Goal: Task Accomplishment & Management: Manage account settings

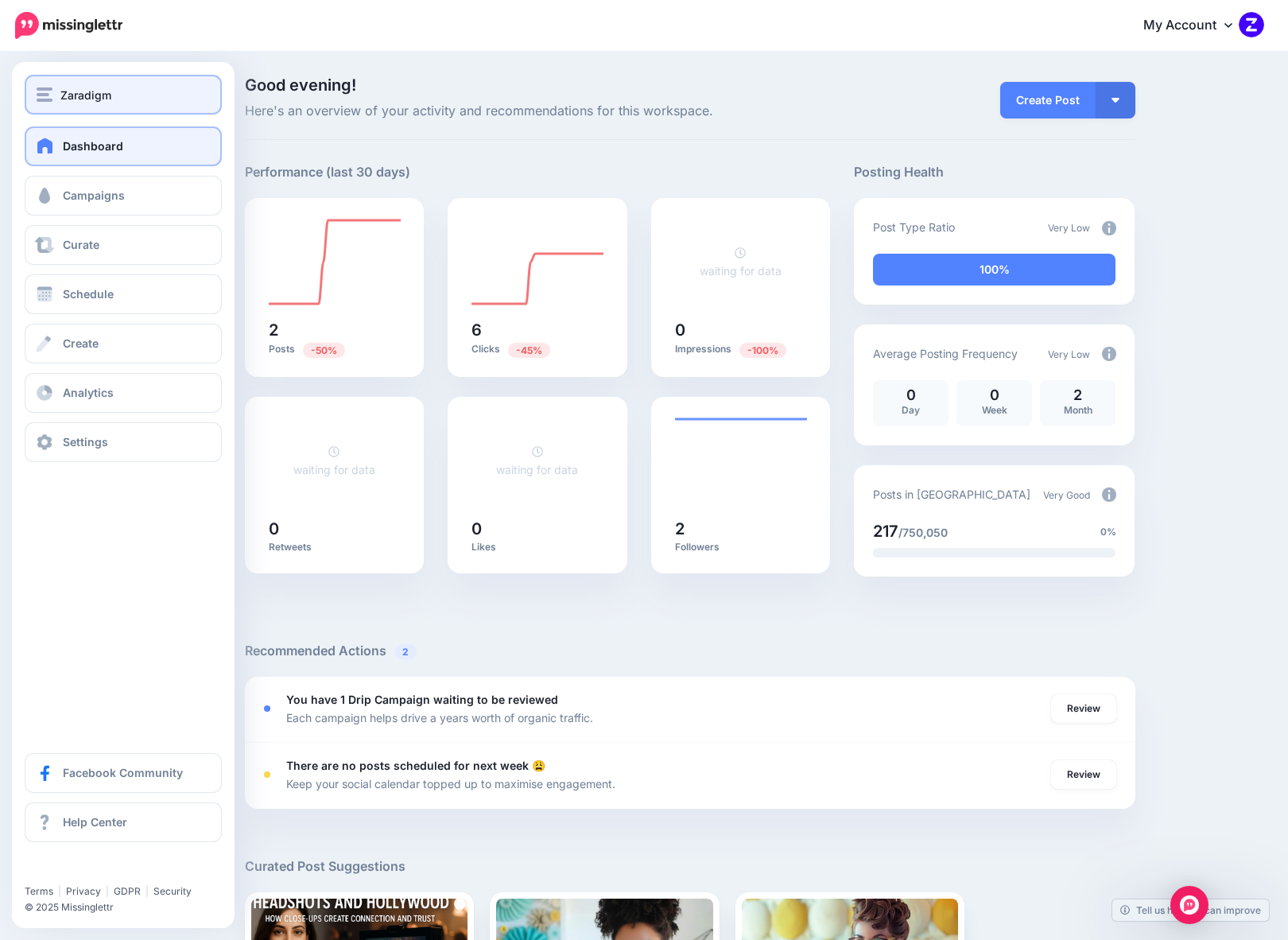
click at [77, 79] on button "Zaradigm" at bounding box center [123, 94] width 197 height 39
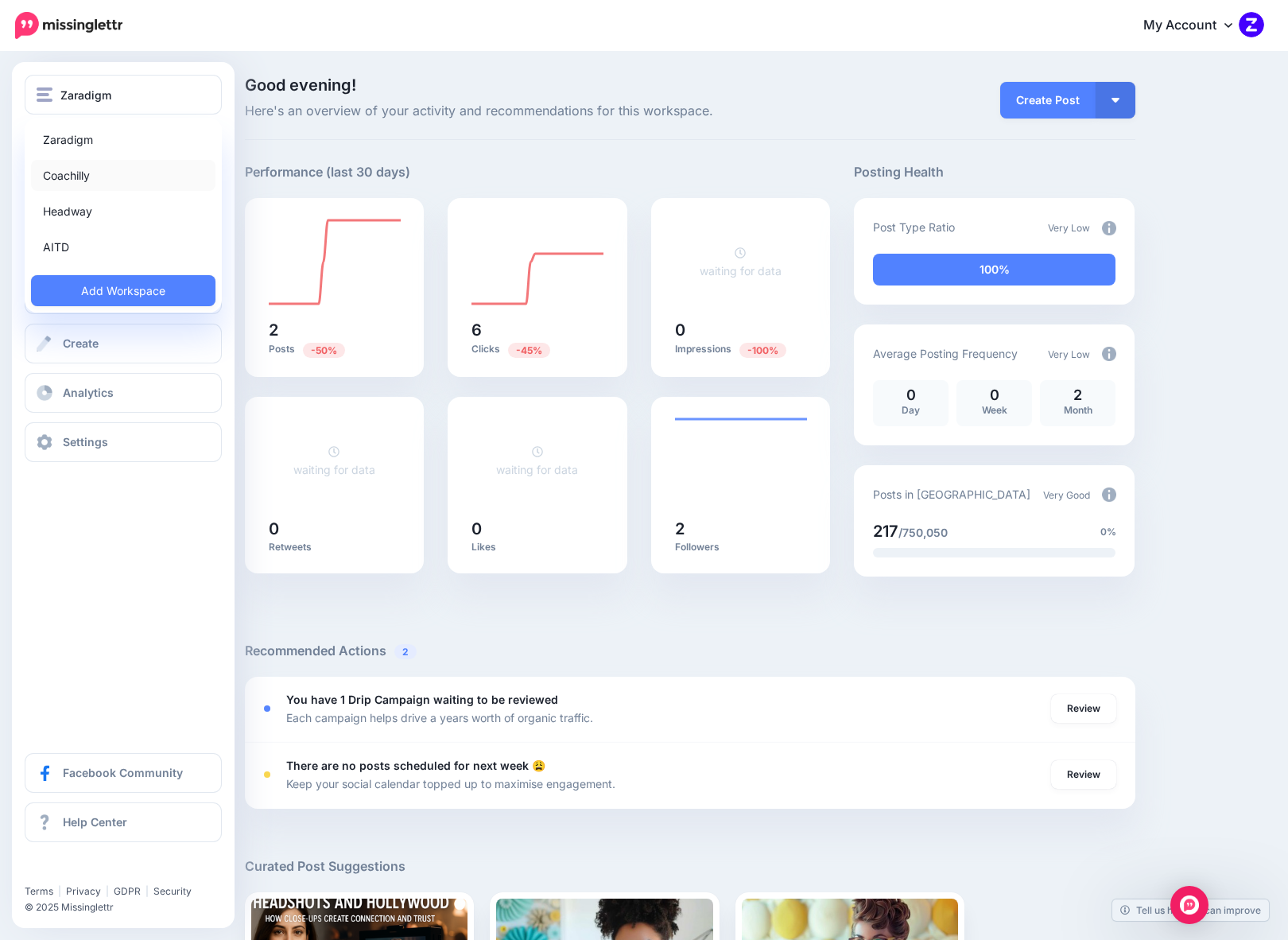
click at [80, 184] on link "Coachilly" at bounding box center [123, 175] width 185 height 31
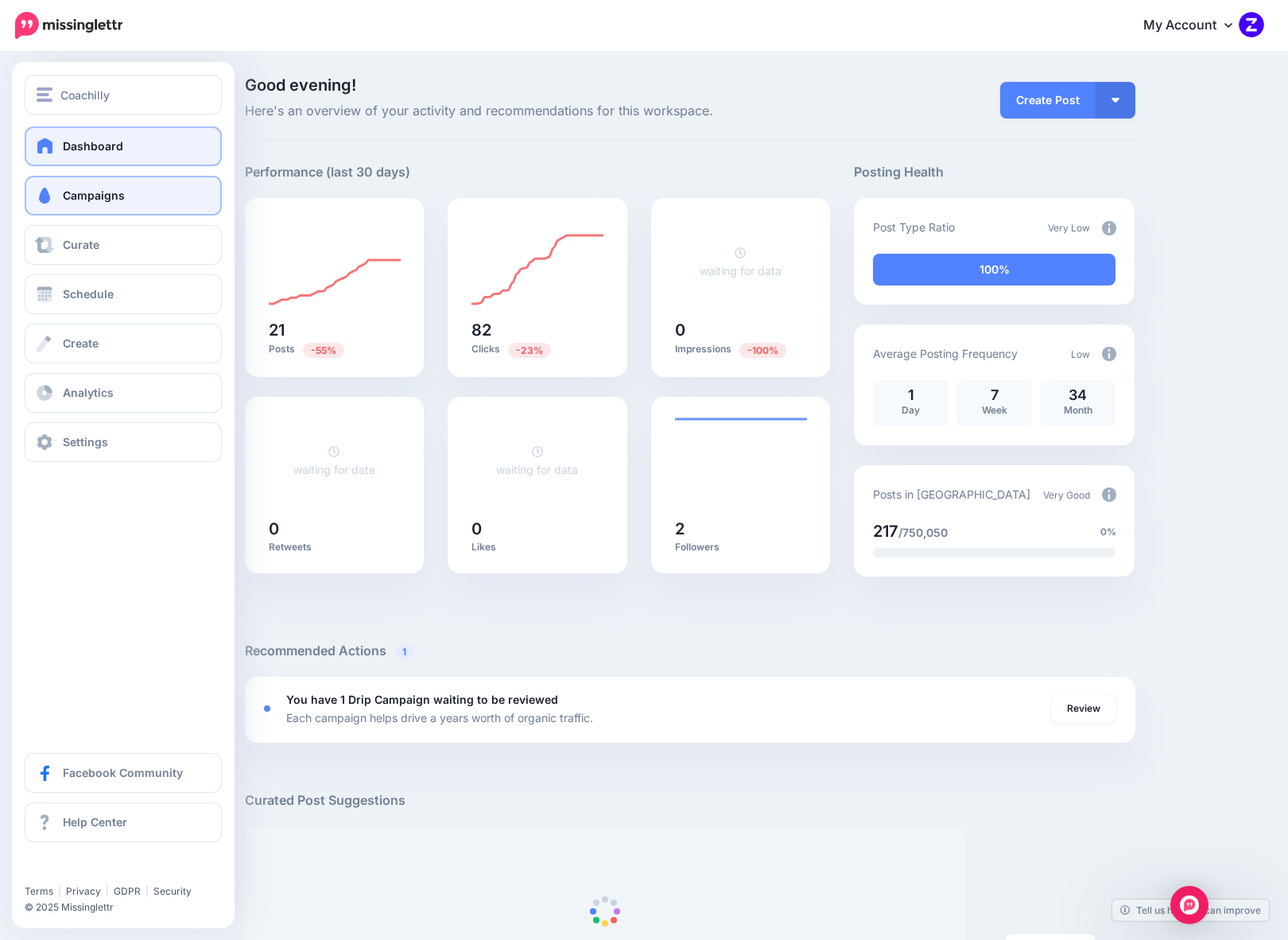
drag, startPoint x: 89, startPoint y: 200, endPoint x: 139, endPoint y: 196, distance: 50.2
click at [89, 200] on span "Campaigns" at bounding box center [93, 195] width 62 height 13
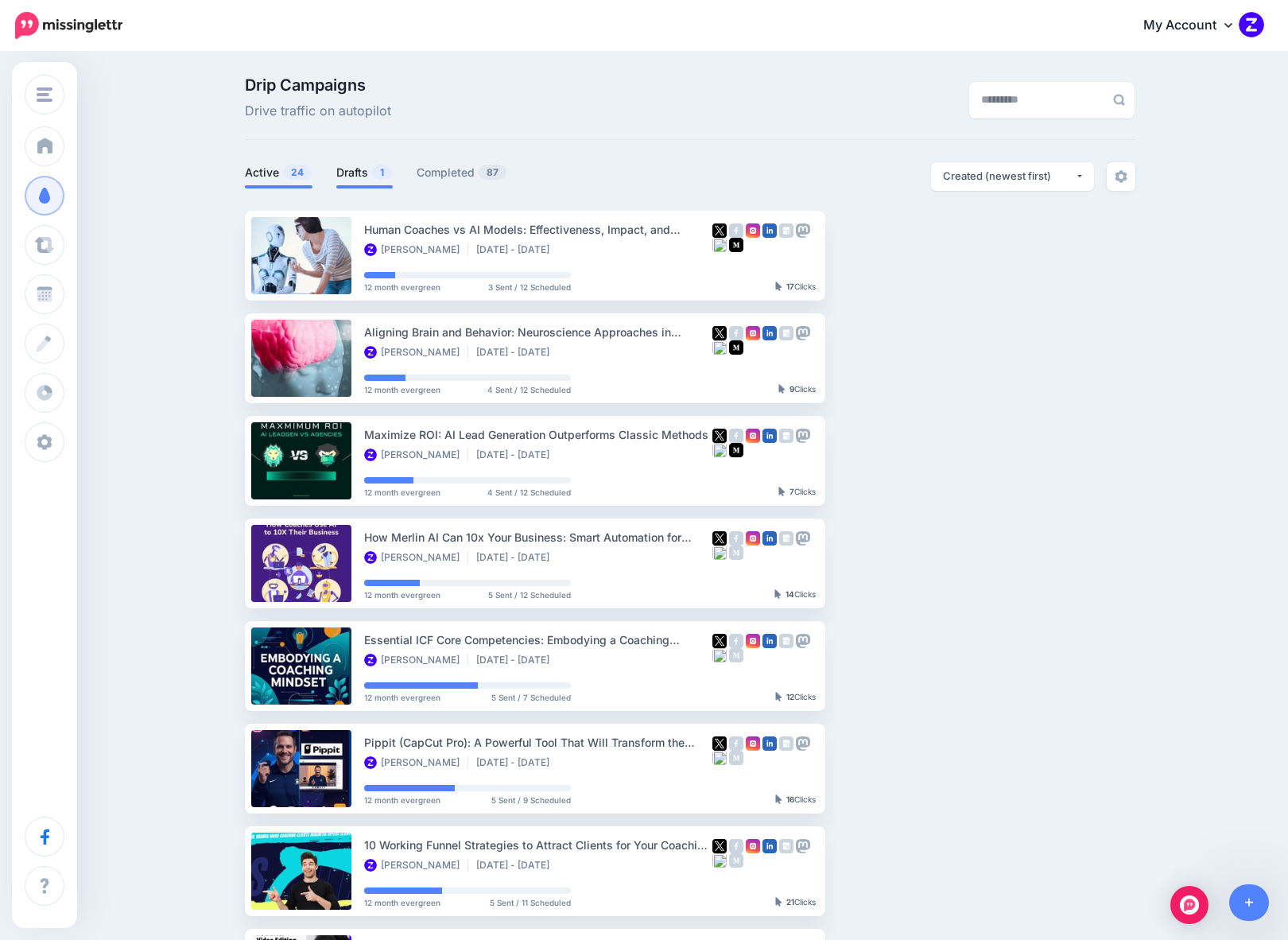
click at [366, 166] on link "Drafts 1" at bounding box center [364, 173] width 57 height 19
